Goal: Task Accomplishment & Management: Use online tool/utility

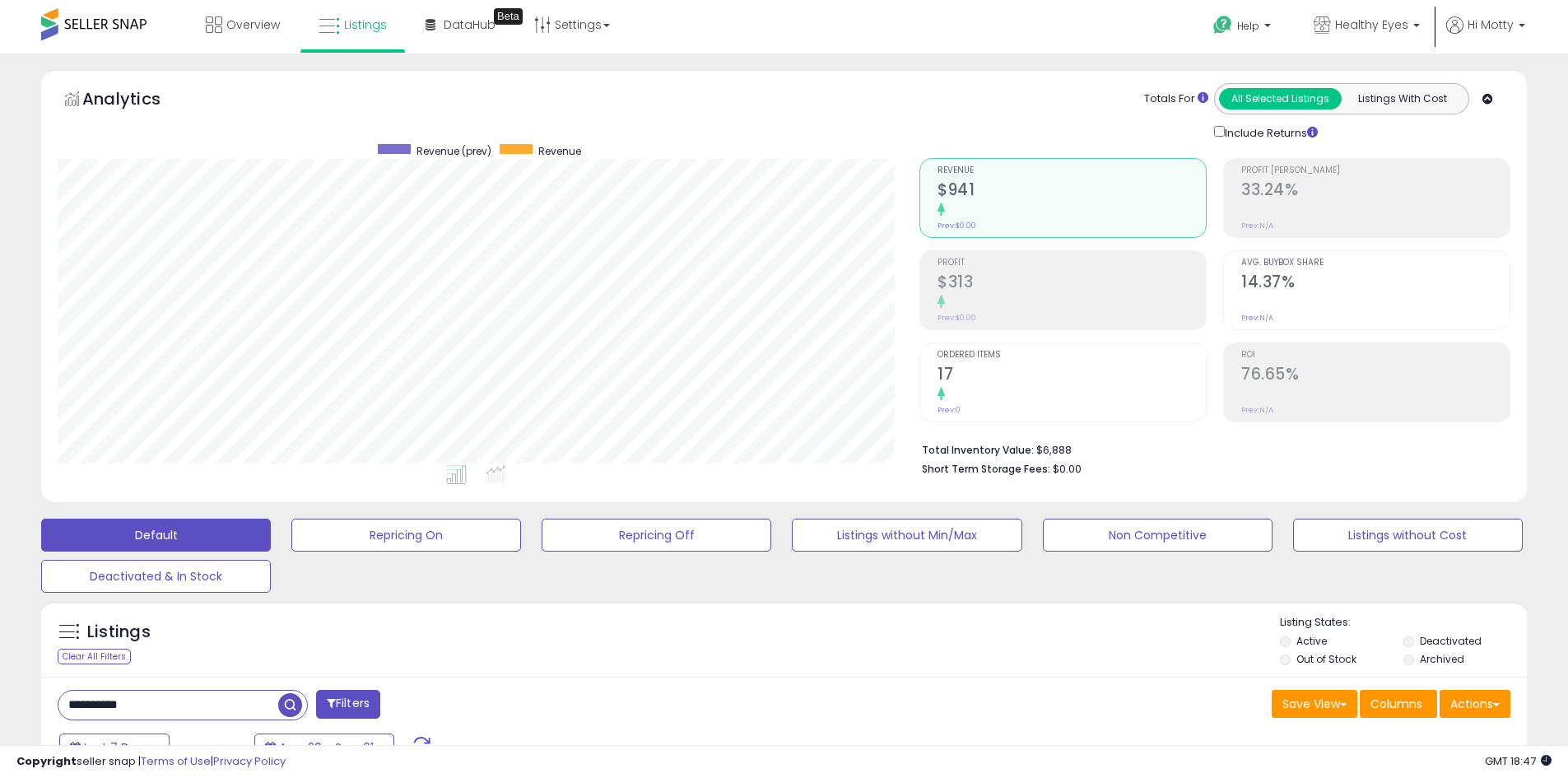
drag, startPoint x: 1351, startPoint y: 137, endPoint x: 1340, endPoint y: 134, distance: 11.4
click at [1340, 134] on div "Include Returns" at bounding box center [1387, 132] width 371 height 19
drag, startPoint x: 1340, startPoint y: 134, endPoint x: 1350, endPoint y: 132, distance: 10.2
click at [1350, 132] on div "Include Returns" at bounding box center [1387, 132] width 371 height 19
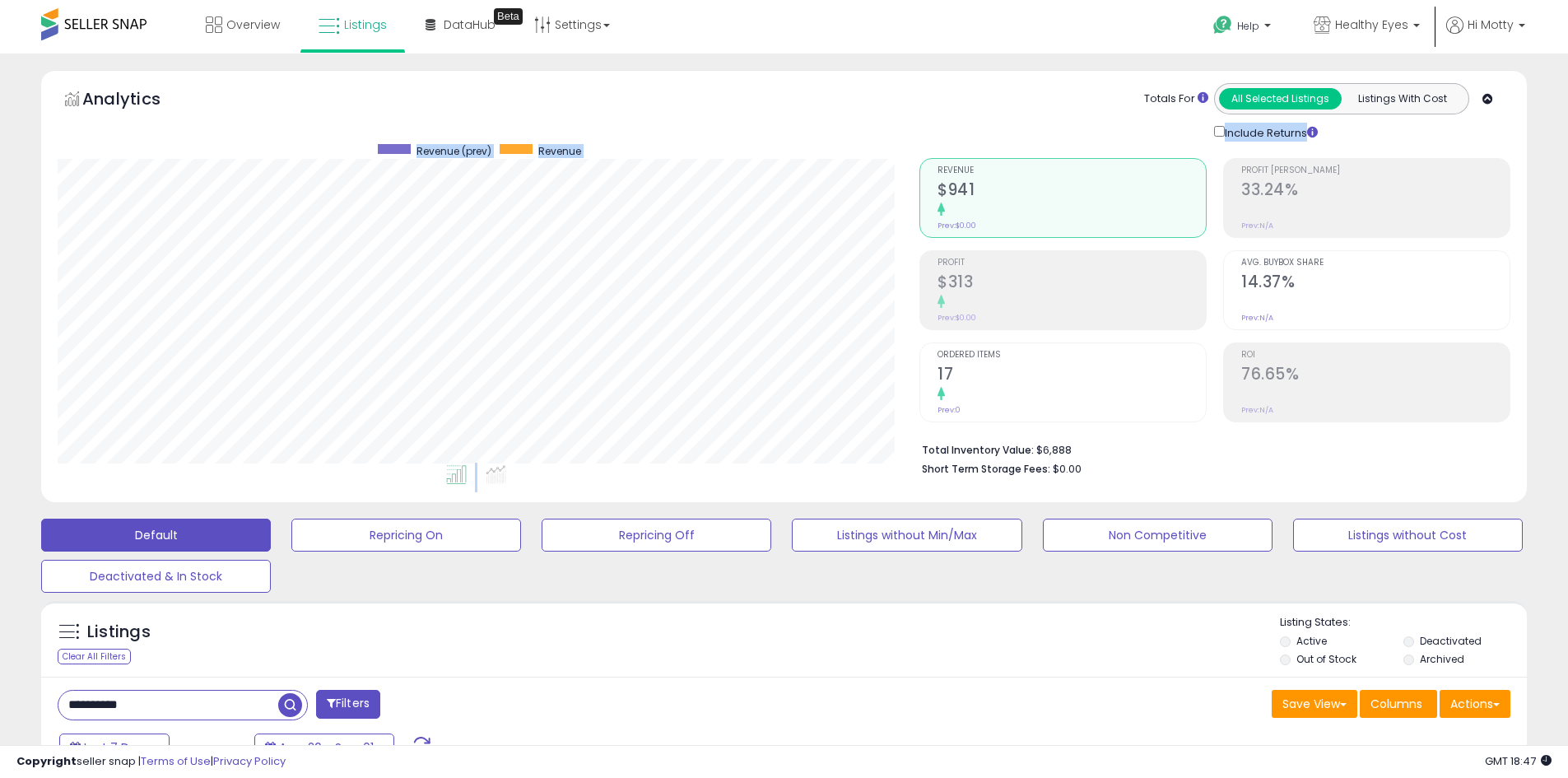
drag, startPoint x: 1344, startPoint y: 133, endPoint x: 1342, endPoint y: 141, distance: 8.2
click at [1342, 141] on div "Analytics Totals For All Selected Listings Listings With Cost Include Returns" at bounding box center [784, 286] width 1486 height 432
click at [1342, 141] on div "Retrieving aggregations.. Revenue $941 Prev: $0.00 Profit $313" at bounding box center [1215, 313] width 616 height 344
drag, startPoint x: 1309, startPoint y: 136, endPoint x: 1328, endPoint y: 117, distance: 26.9
click at [1326, 115] on div "Totals For All Selected Listings Listings With Cost Include Returns" at bounding box center [1313, 112] width 371 height 58
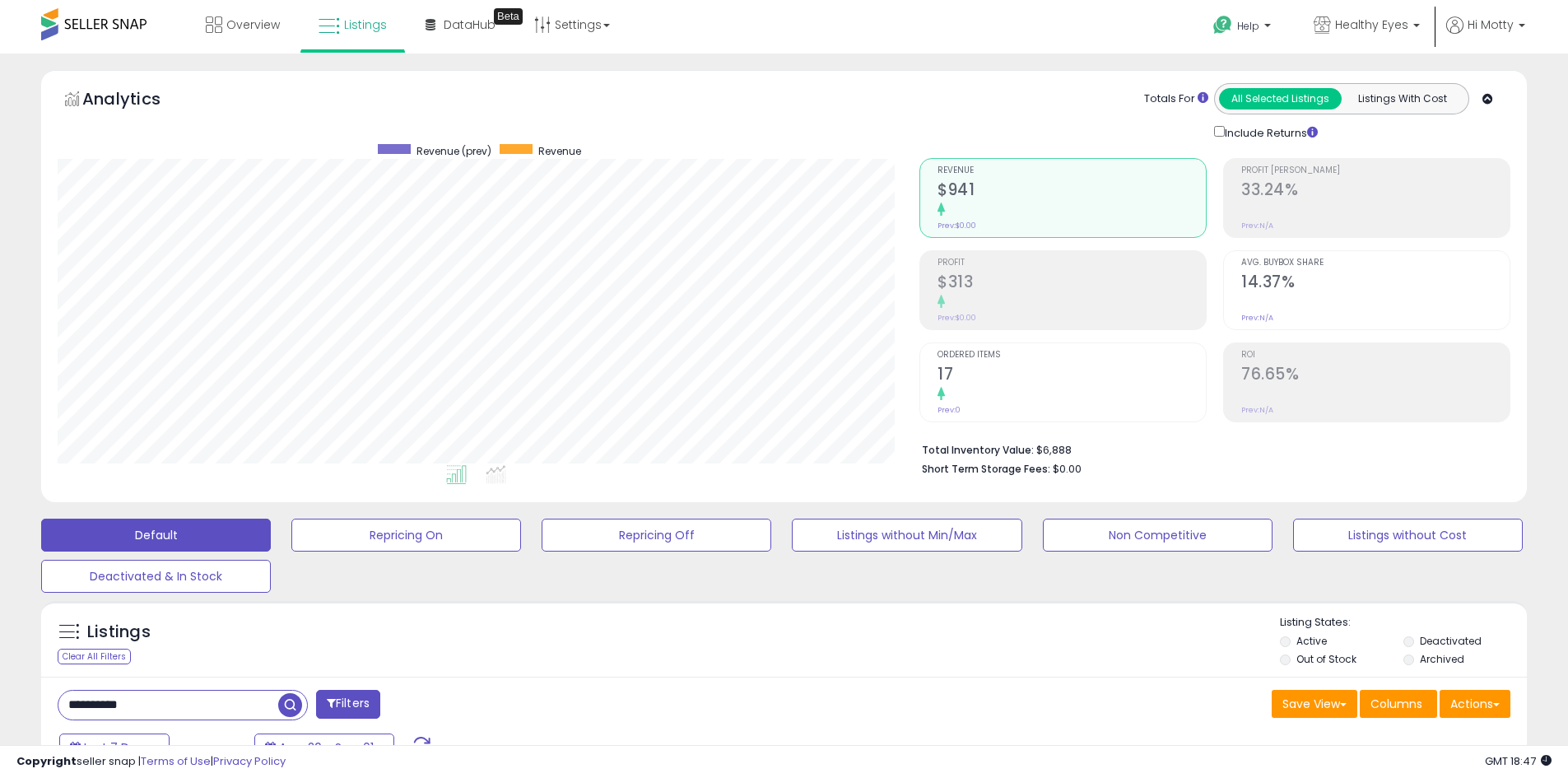
click at [1335, 133] on div "Include Returns" at bounding box center [1270, 132] width 136 height 19
drag, startPoint x: 1335, startPoint y: 133, endPoint x: 1362, endPoint y: 124, distance: 28.5
click at [1362, 124] on div "Include Returns" at bounding box center [1387, 132] width 371 height 19
drag, startPoint x: 1362, startPoint y: 124, endPoint x: 1307, endPoint y: 138, distance: 56.8
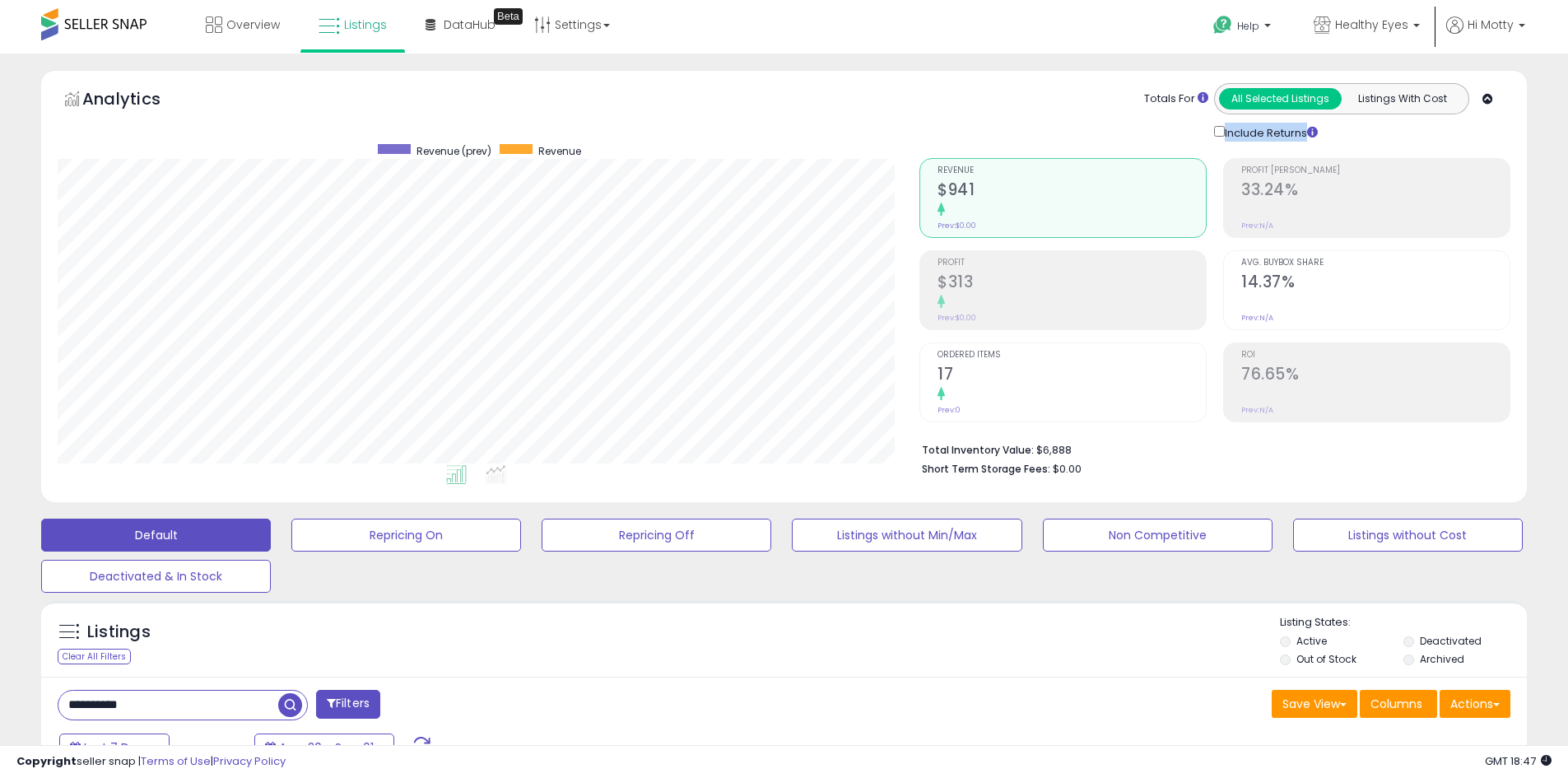
click at [1307, 138] on div "Include Returns" at bounding box center [1387, 132] width 371 height 19
drag, startPoint x: 1324, startPoint y: 138, endPoint x: 1262, endPoint y: 129, distance: 62.6
click at [1324, 138] on div "Include Returns" at bounding box center [1270, 132] width 136 height 19
drag, startPoint x: 1136, startPoint y: 100, endPoint x: 1313, endPoint y: 143, distance: 182.1
click at [1313, 143] on div "Analytics Totals For All Selected Listings Listings With Cost Include Returns" at bounding box center [784, 286] width 1486 height 432
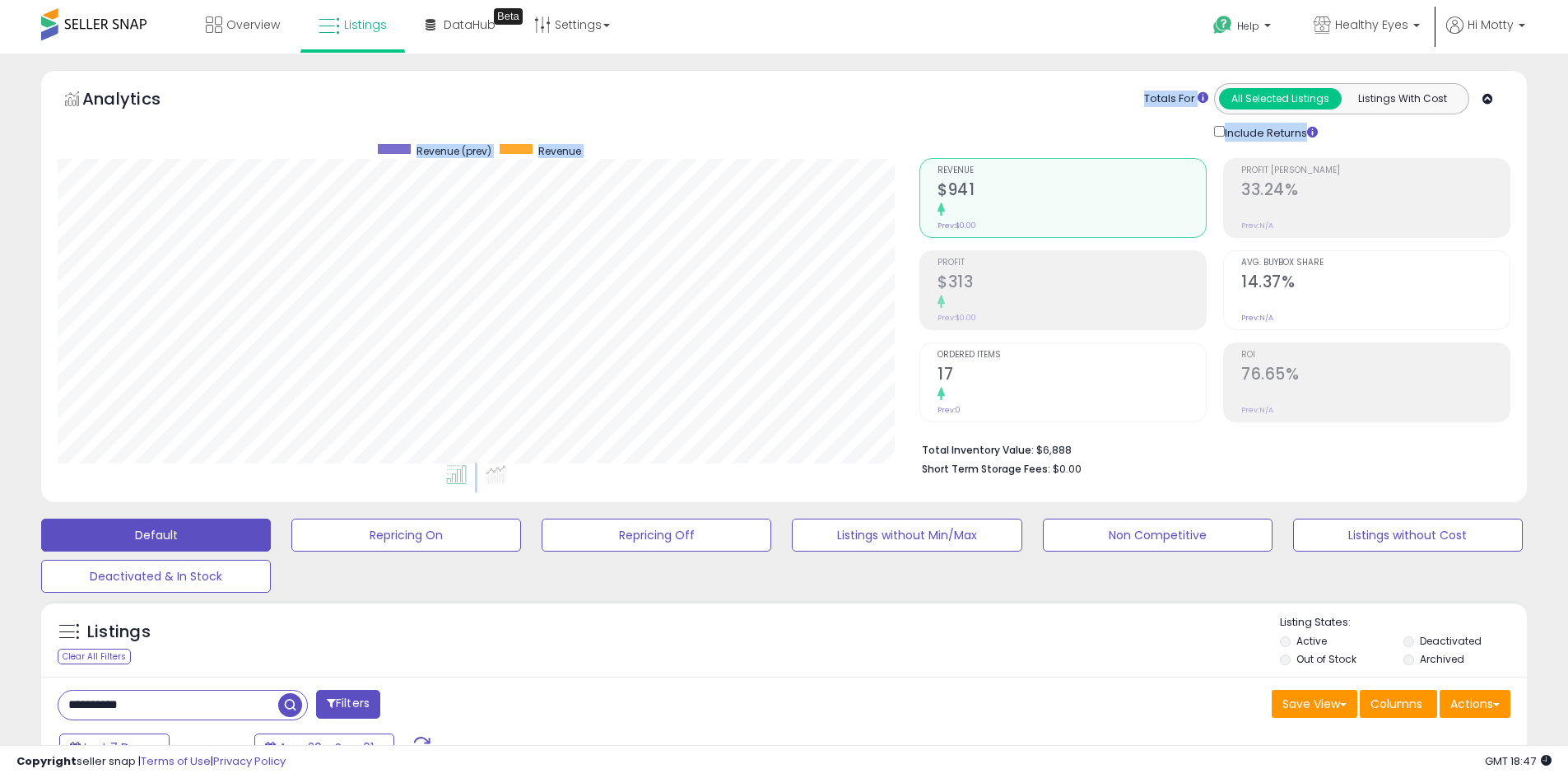
click at [1344, 143] on div "Retrieving aggregations.. Revenue $941 Prev: $0.00 Profit $313" at bounding box center [1215, 313] width 616 height 344
drag, startPoint x: 1344, startPoint y: 143, endPoint x: 1142, endPoint y: 93, distance: 208.1
click at [1142, 93] on div "Analytics Totals For All Selected Listings Listings With Cost Include Returns" at bounding box center [784, 286] width 1486 height 432
click at [1074, 85] on div "Totals For All Selected Listings Listings With Cost Include Returns" at bounding box center [1209, 112] width 578 height 58
click at [838, 110] on div "Analytics Totals For All Selected Listings Listings With Cost Include Returns" at bounding box center [784, 286] width 1486 height 432
